Goal: Find specific page/section: Find specific page/section

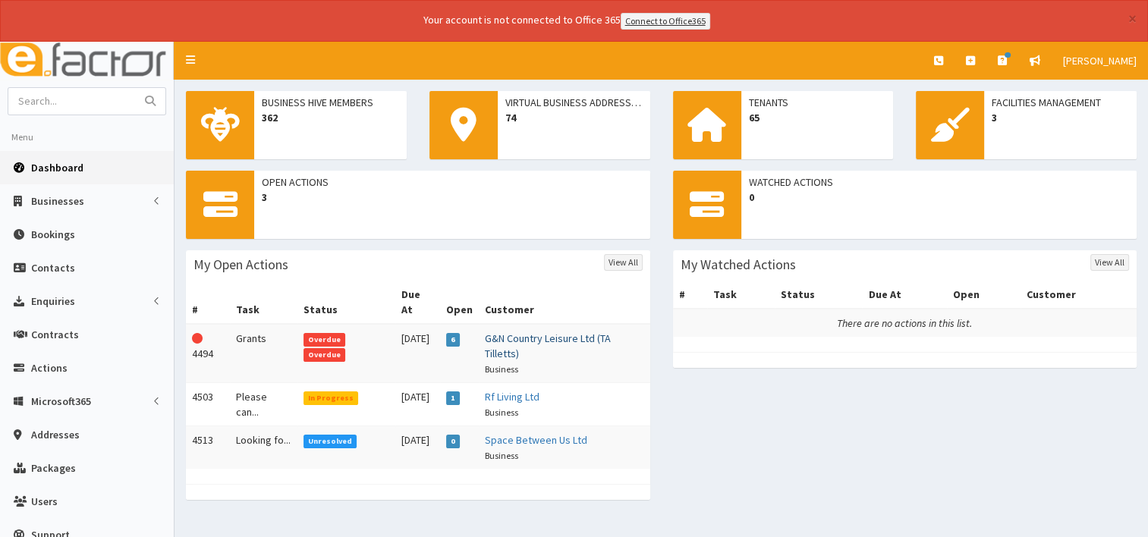
click at [517, 332] on link "G&N Country Leisure Ltd (TA Tilletts)" at bounding box center [548, 346] width 126 height 29
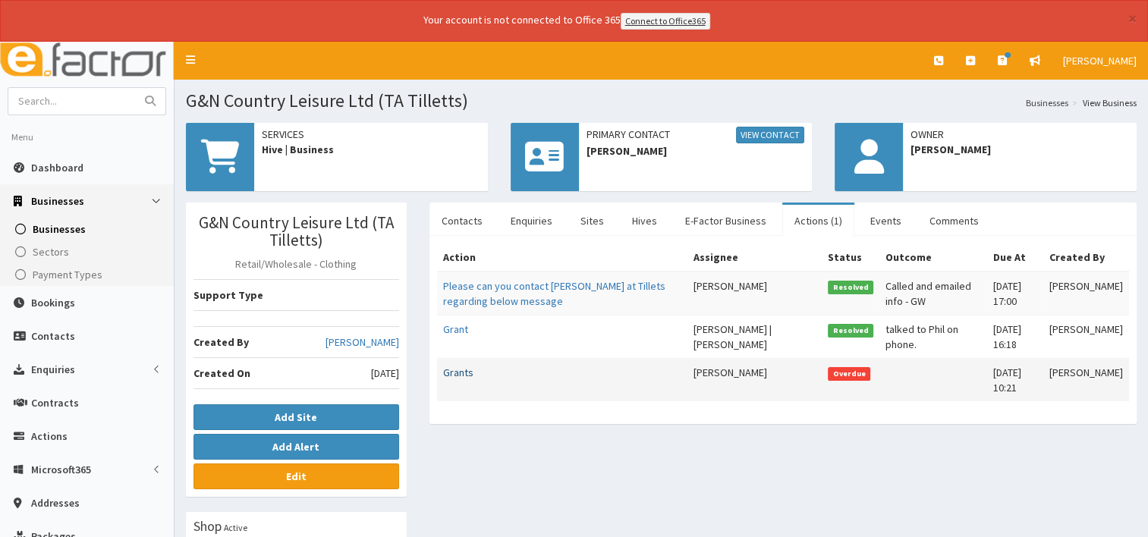
click at [458, 366] on link "Grants" at bounding box center [458, 373] width 30 height 14
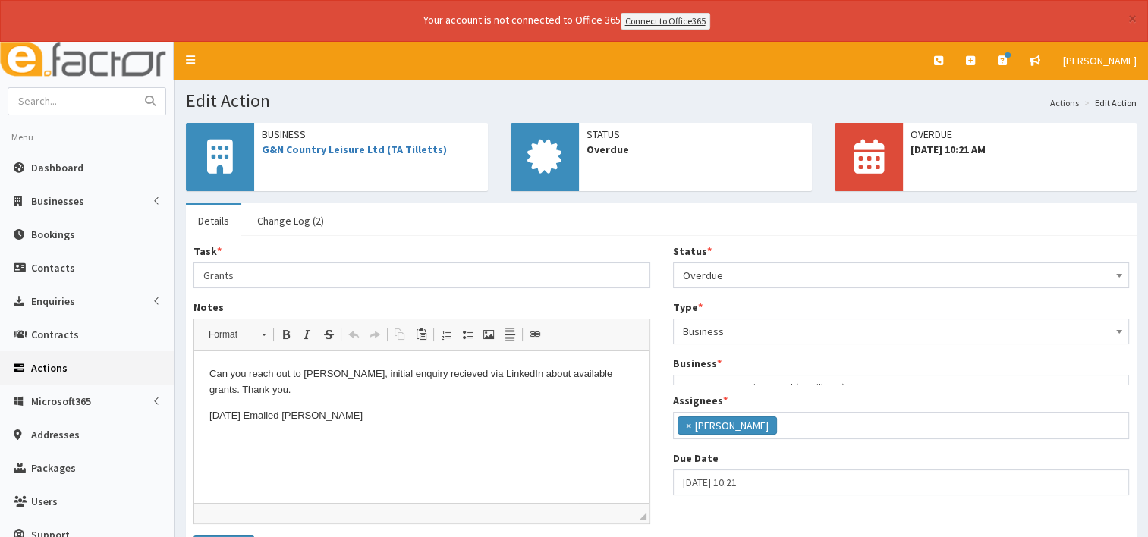
scroll to position [52, 0]
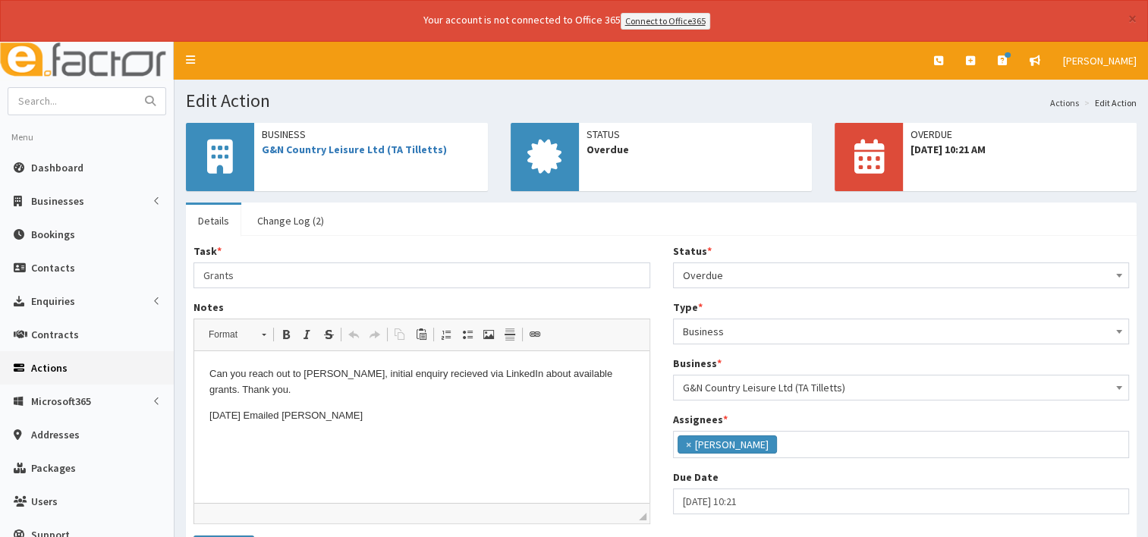
click at [1119, 274] on b at bounding box center [1120, 276] width 6 height 4
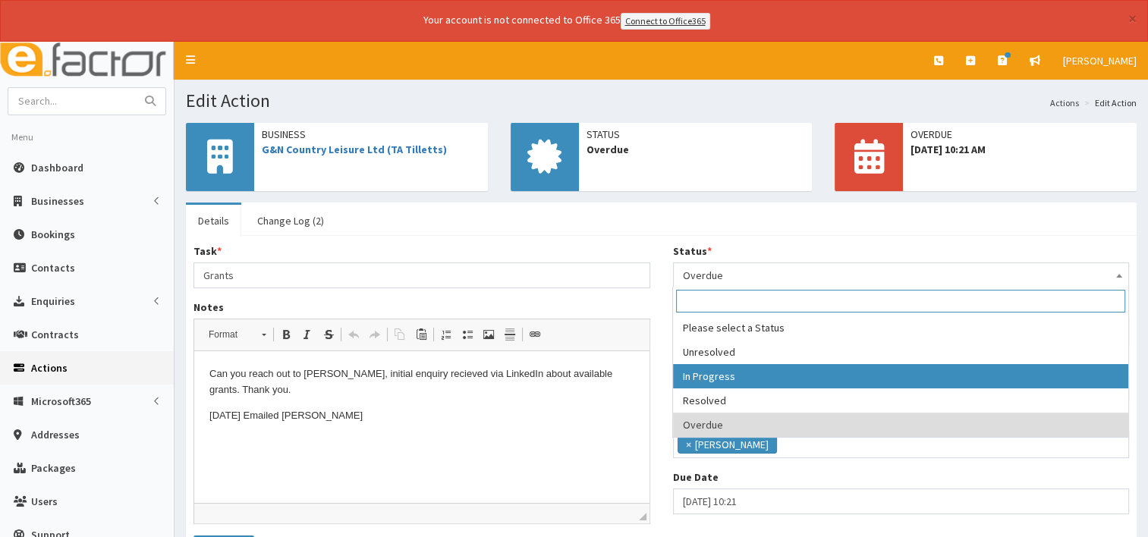
select select "2"
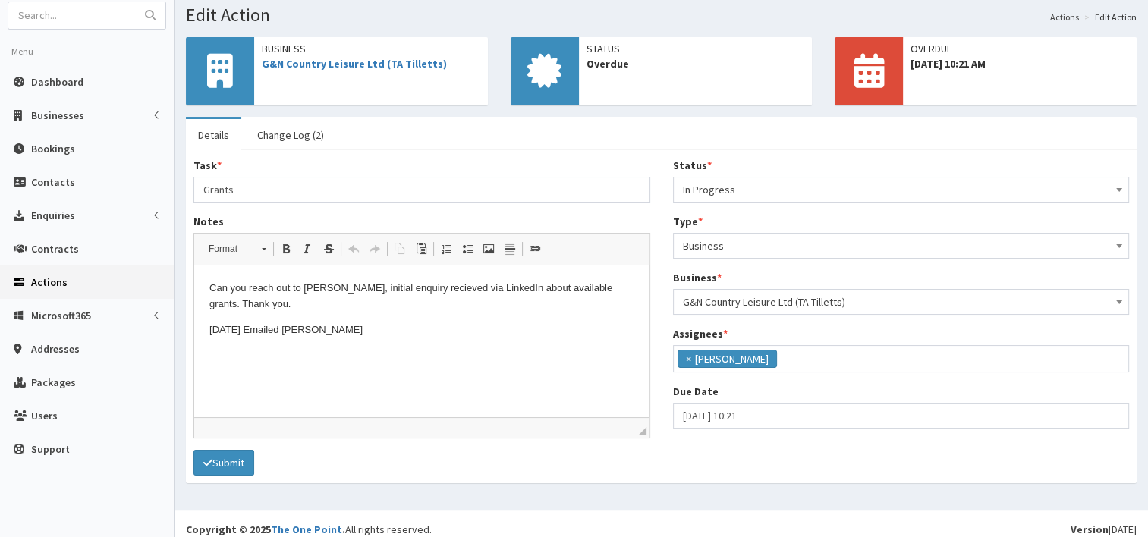
scroll to position [82, 0]
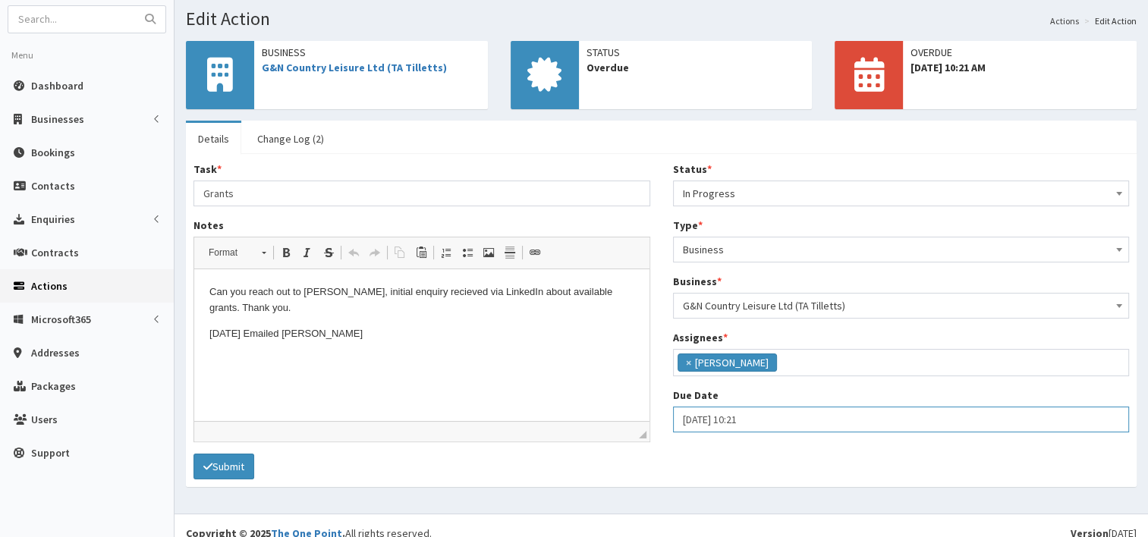
click at [700, 418] on input "02-09-2025 10:21" at bounding box center [901, 420] width 457 height 26
select select "10"
select select "21"
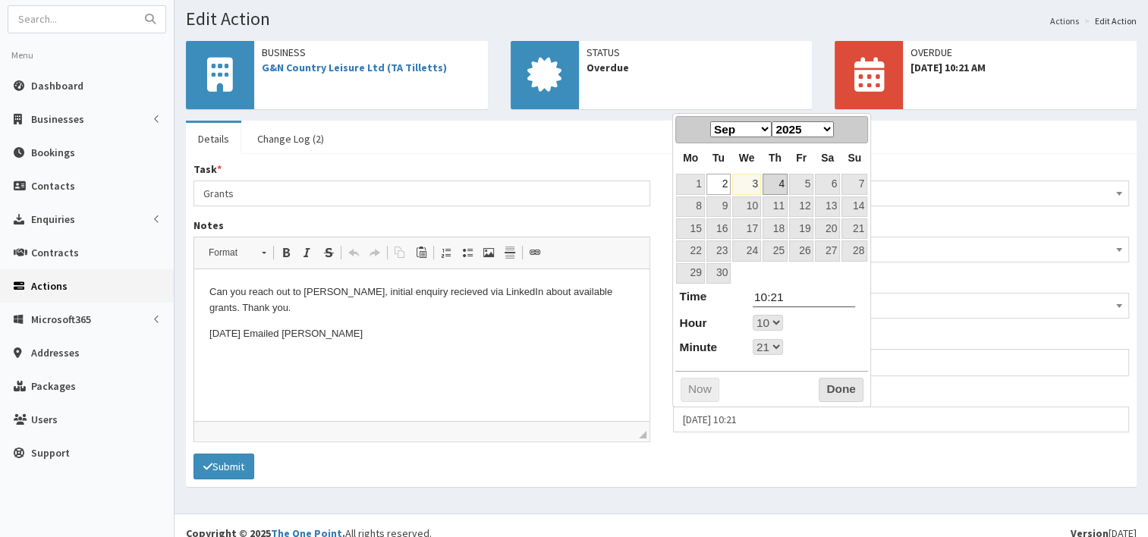
click at [776, 184] on link "4" at bounding box center [775, 184] width 25 height 20
type input "04-09-2025 10:21"
select select "10"
select select "21"
click at [841, 386] on button "Done" at bounding box center [841, 390] width 45 height 24
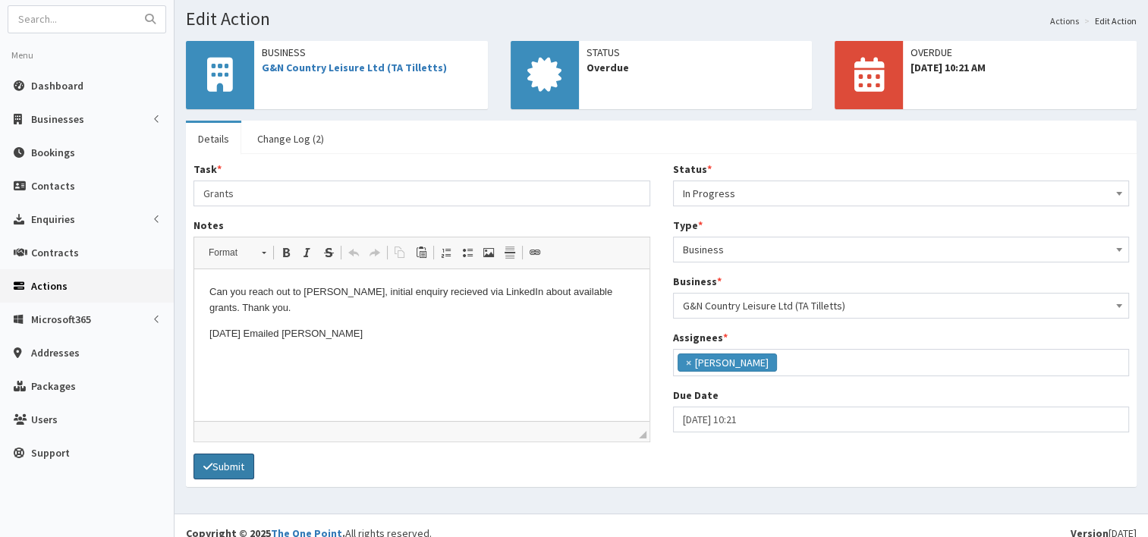
click at [226, 473] on button "Submit" at bounding box center [224, 467] width 61 height 26
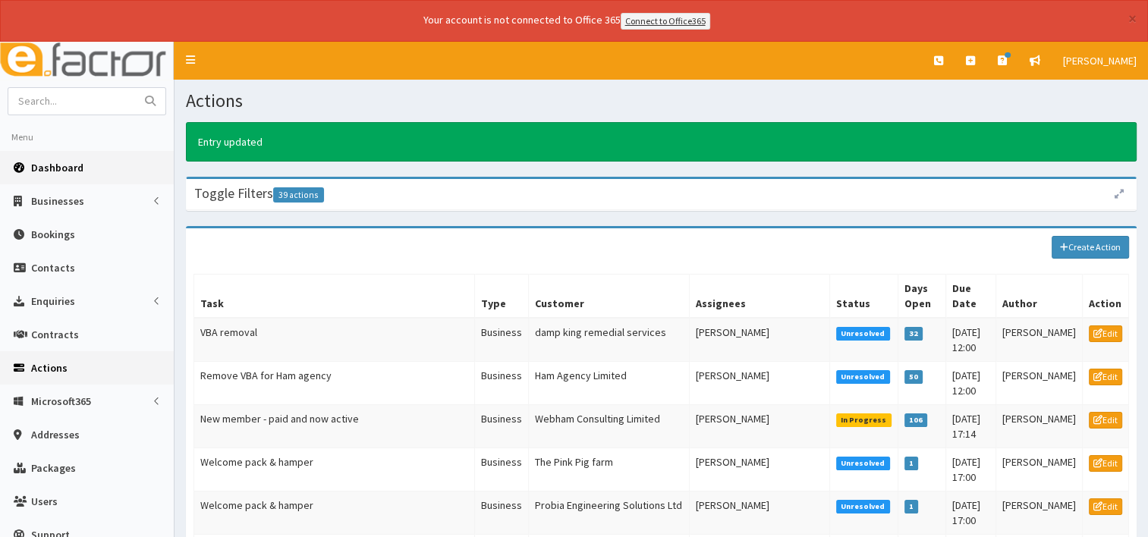
click at [62, 170] on span "Dashboard" at bounding box center [57, 168] width 52 height 14
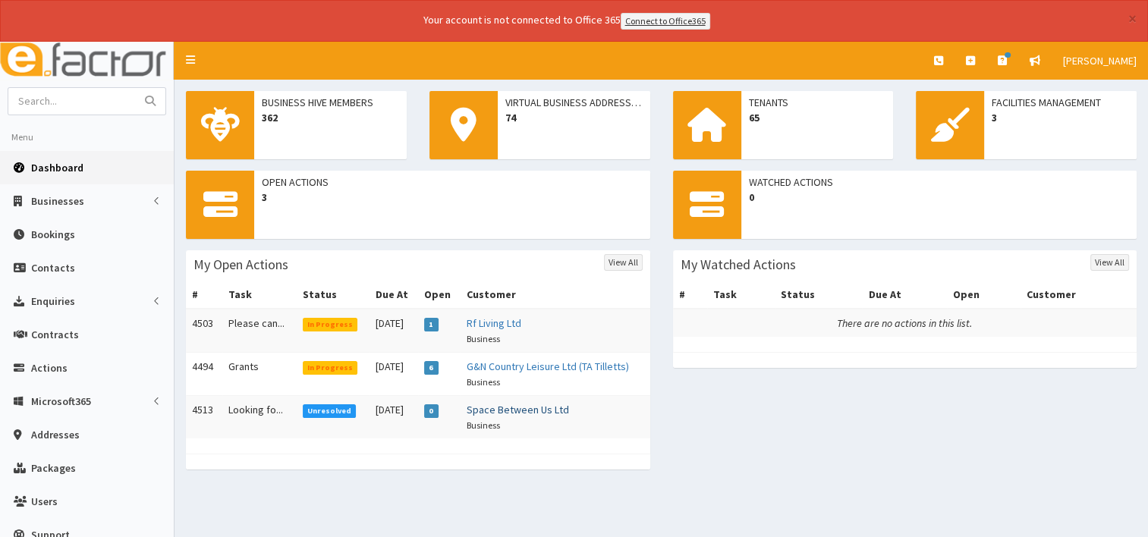
click at [516, 411] on link "Space Between Us Ltd" at bounding box center [517, 410] width 102 height 14
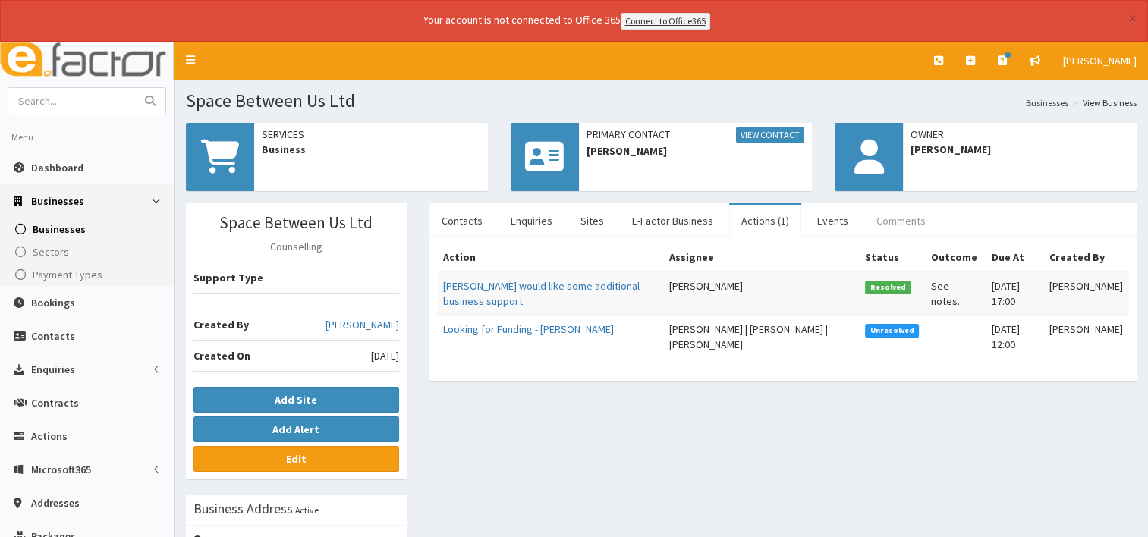
click at [887, 219] on link "Comments" at bounding box center [902, 221] width 74 height 32
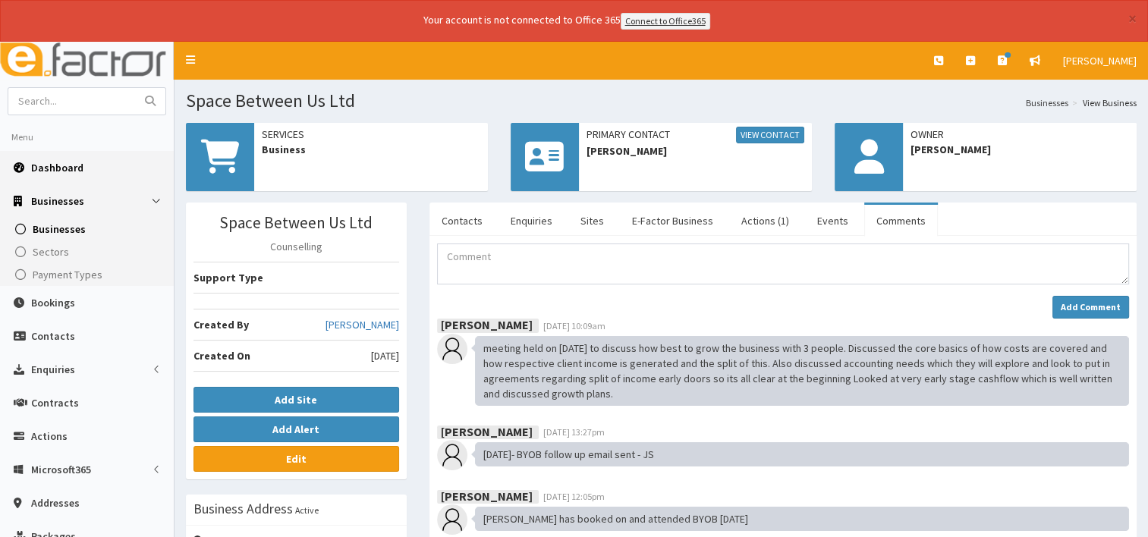
click at [61, 164] on span "Dashboard" at bounding box center [57, 168] width 52 height 14
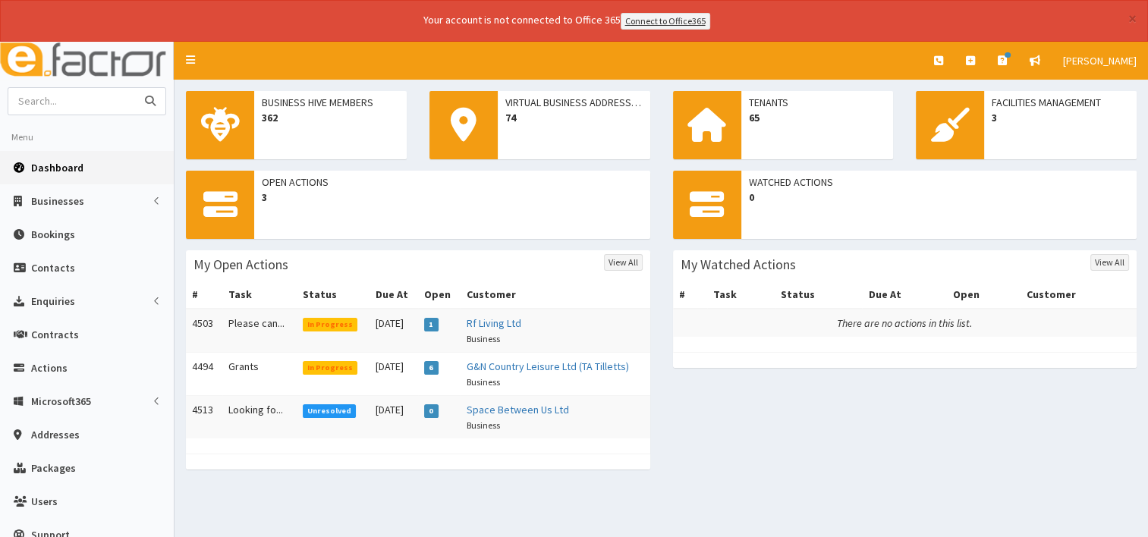
click at [64, 105] on input "text" at bounding box center [72, 101] width 128 height 27
type input "[PERSON_NAME]"
click at [155, 100] on icon "submit" at bounding box center [150, 101] width 11 height 11
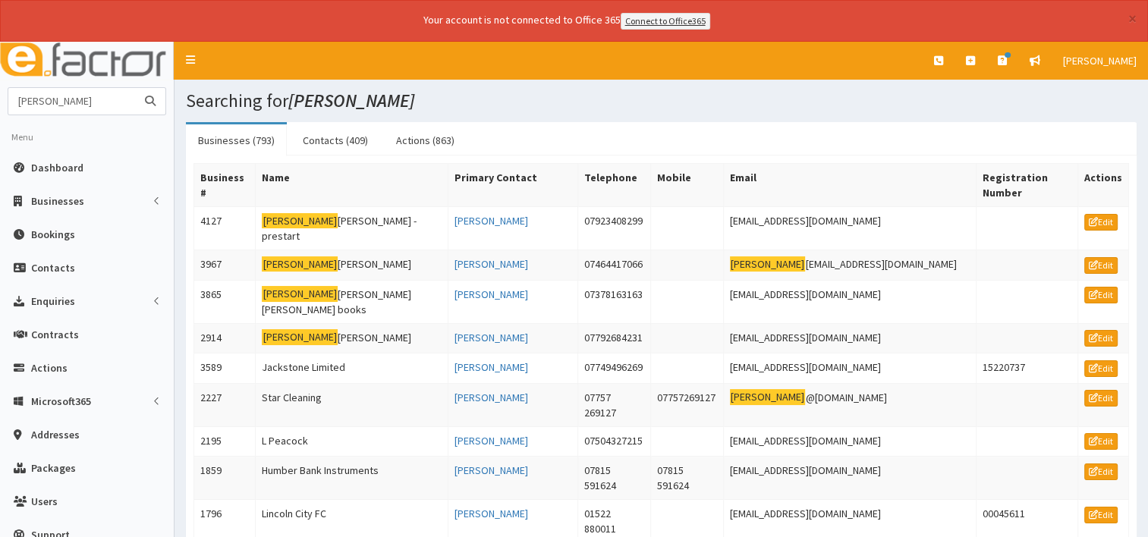
click at [64, 99] on input "liam" at bounding box center [72, 101] width 128 height 27
type input "l"
type input "humber bank"
click at [135, 88] on button "submit" at bounding box center [150, 101] width 30 height 27
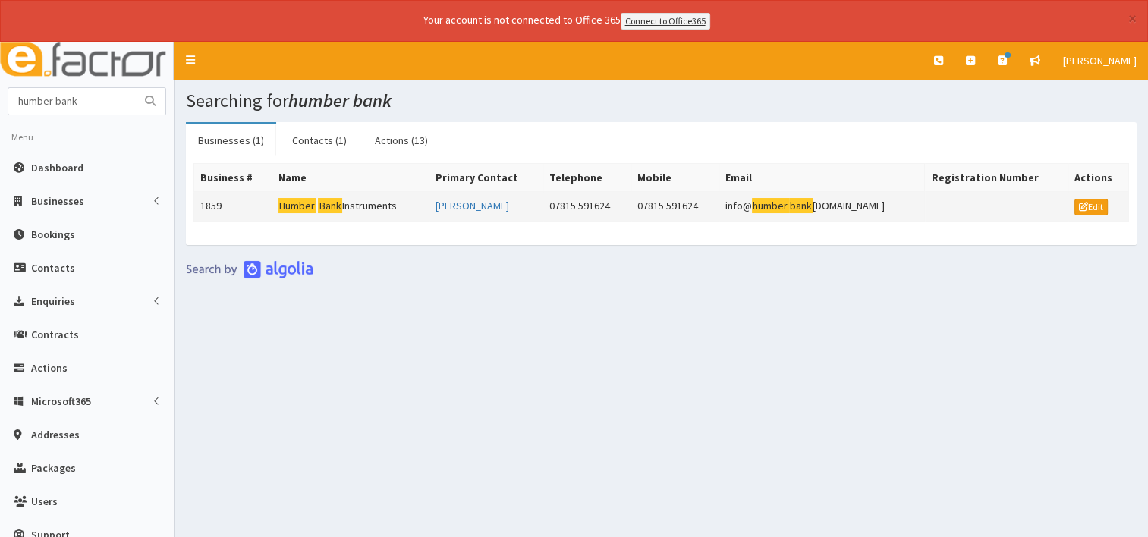
click at [380, 200] on td "Humber Bank Instruments" at bounding box center [350, 206] width 157 height 30
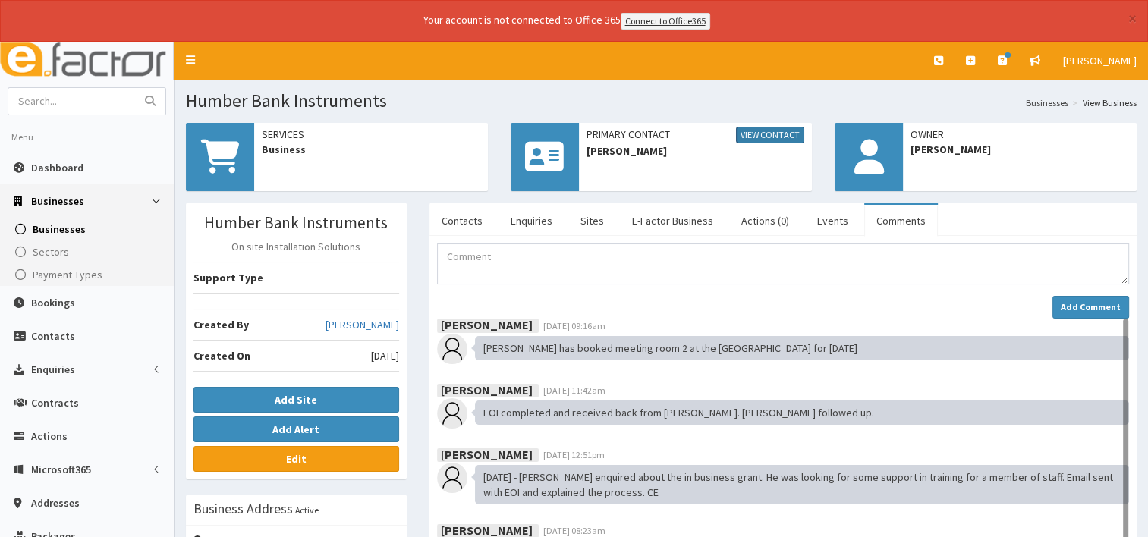
click at [761, 134] on link "View Contact" at bounding box center [770, 135] width 68 height 17
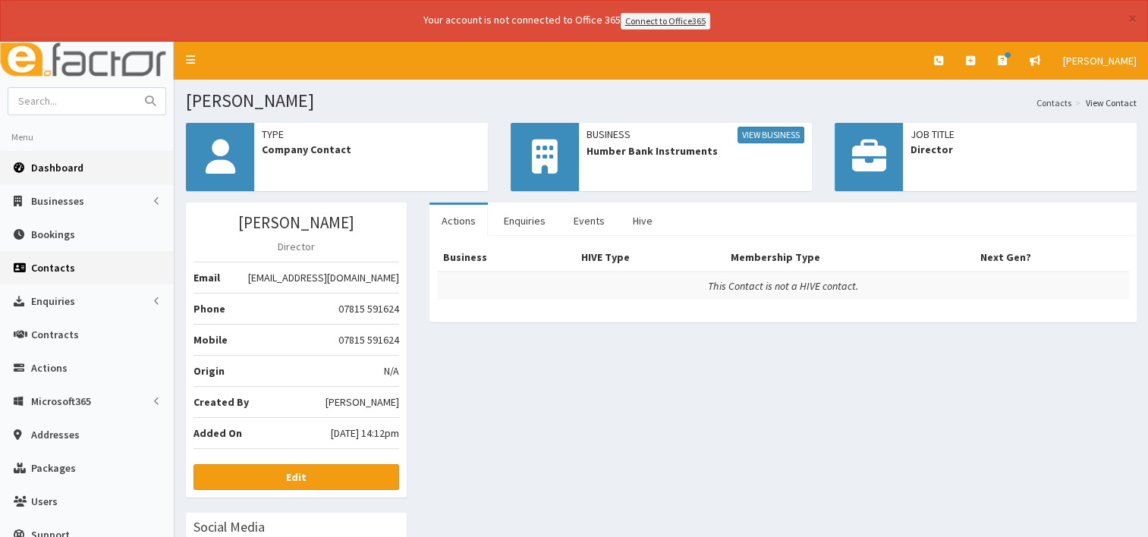
click at [47, 165] on span "Dashboard" at bounding box center [57, 168] width 52 height 14
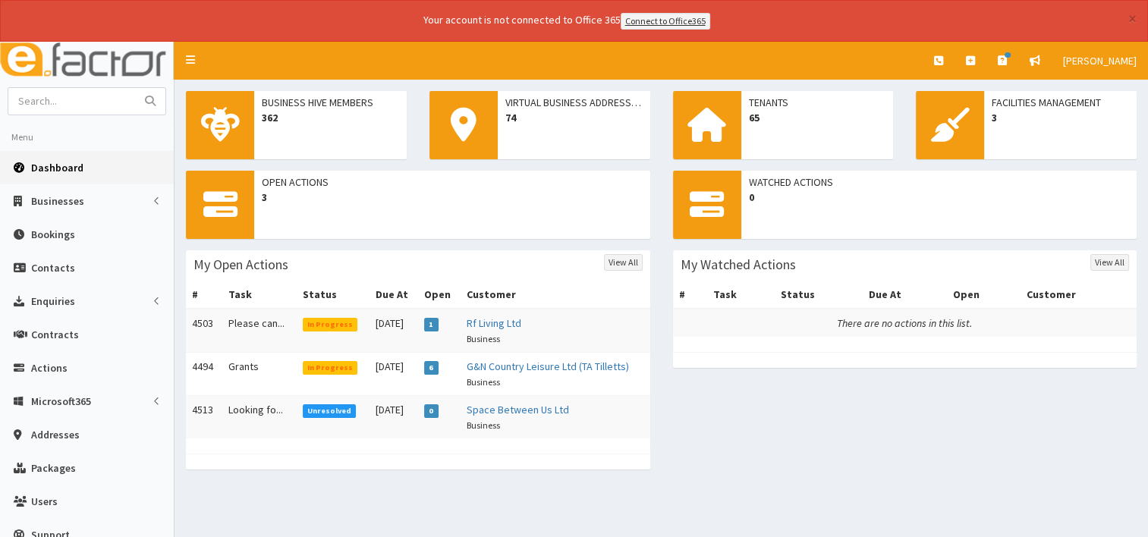
click at [61, 167] on span "Dashboard" at bounding box center [57, 168] width 52 height 14
click at [77, 161] on span "Dashboard" at bounding box center [57, 168] width 52 height 14
click at [41, 105] on input "text" at bounding box center [72, 101] width 128 height 27
type input "humber bank"
click at [146, 100] on icon "submit" at bounding box center [150, 101] width 11 height 11
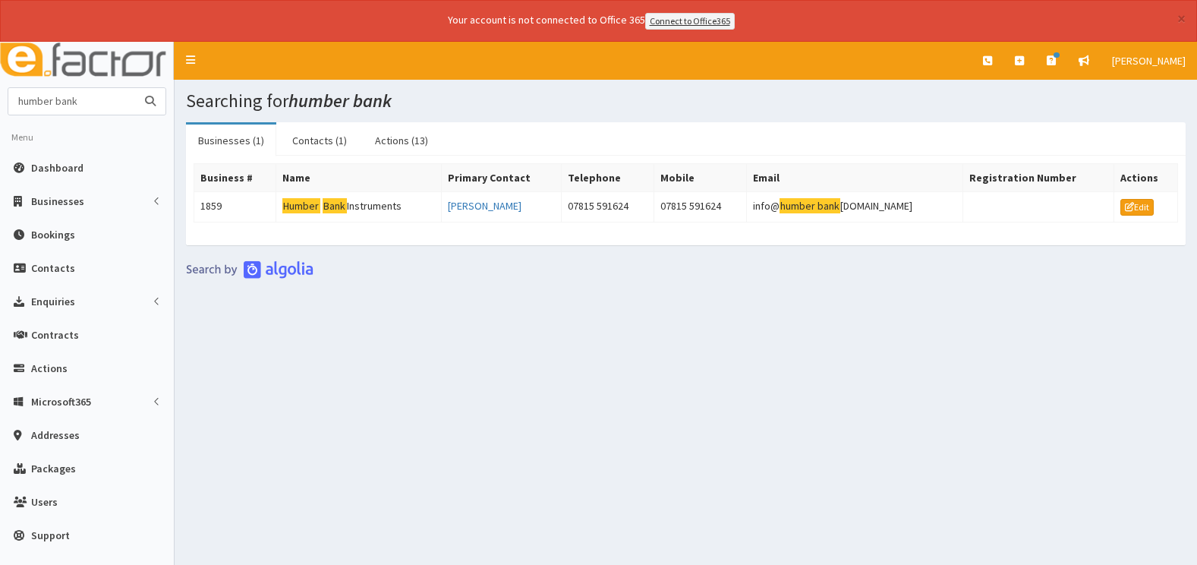
click at [95, 101] on input "humber bank" at bounding box center [72, 101] width 128 height 27
type input "h"
type input "inside out"
click at [135, 88] on button "submit" at bounding box center [150, 101] width 30 height 27
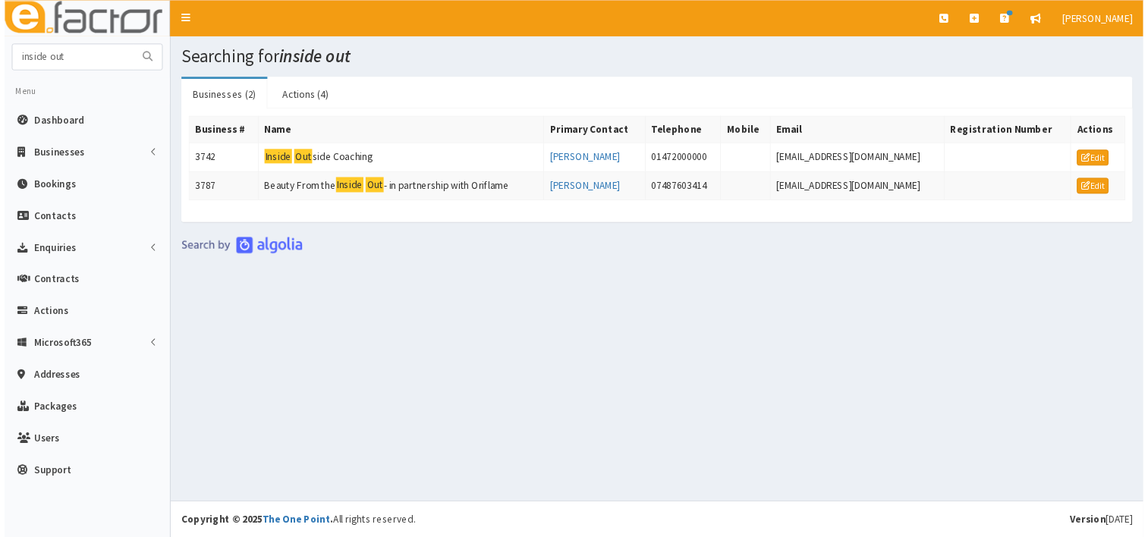
scroll to position [40, 0]
